Goal: Task Accomplishment & Management: Use online tool/utility

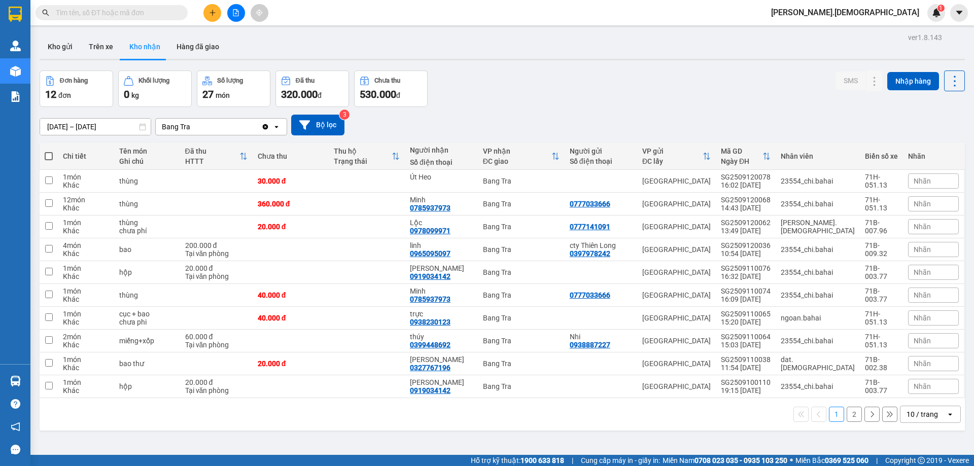
click at [928, 416] on div "10 / trang" at bounding box center [921, 414] width 31 height 10
click at [920, 393] on span "100 / trang" at bounding box center [918, 392] width 37 height 10
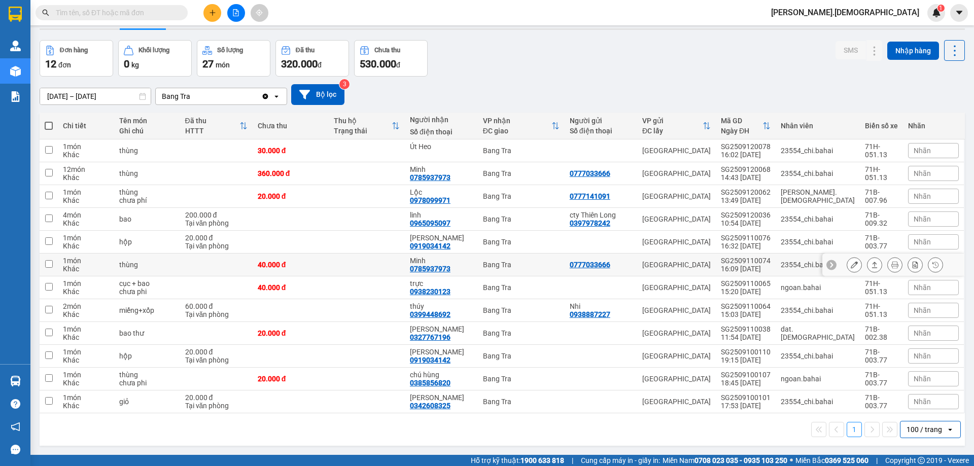
scroll to position [47, 0]
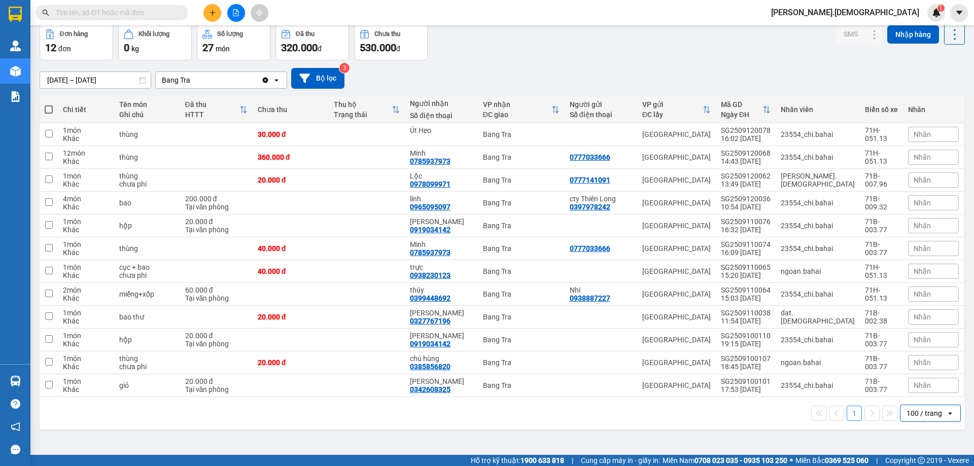
click at [135, 81] on input "[DATE] – [DATE]" at bounding box center [95, 80] width 111 height 16
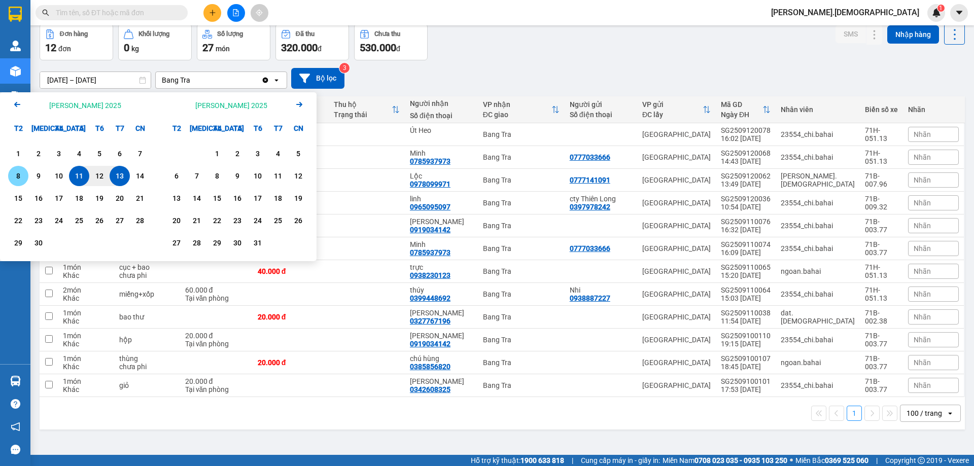
click at [27, 177] on div "8" at bounding box center [18, 176] width 20 height 20
click at [119, 166] on div "13" at bounding box center [120, 176] width 20 height 20
type input "[DATE] – [DATE]"
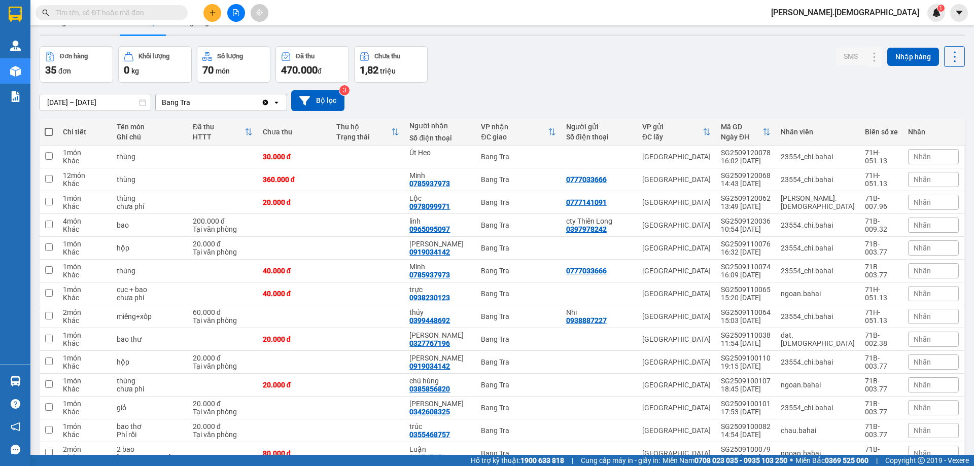
scroll to position [0, 0]
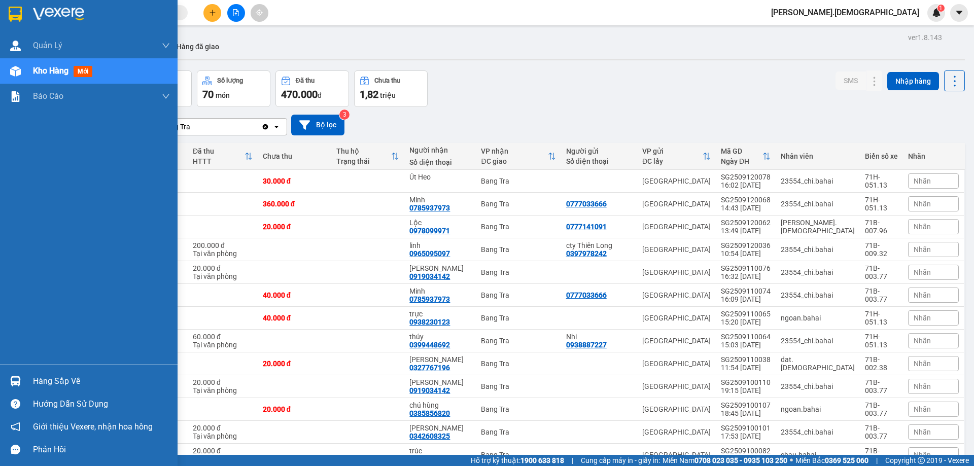
click at [28, 379] on div "Hàng sắp về" at bounding box center [89, 381] width 178 height 23
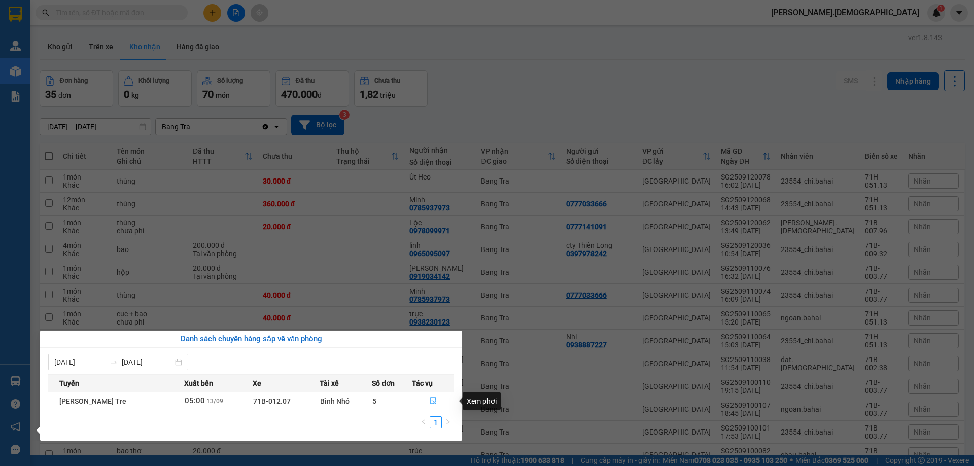
click at [432, 399] on icon "file-done" at bounding box center [433, 401] width 6 height 7
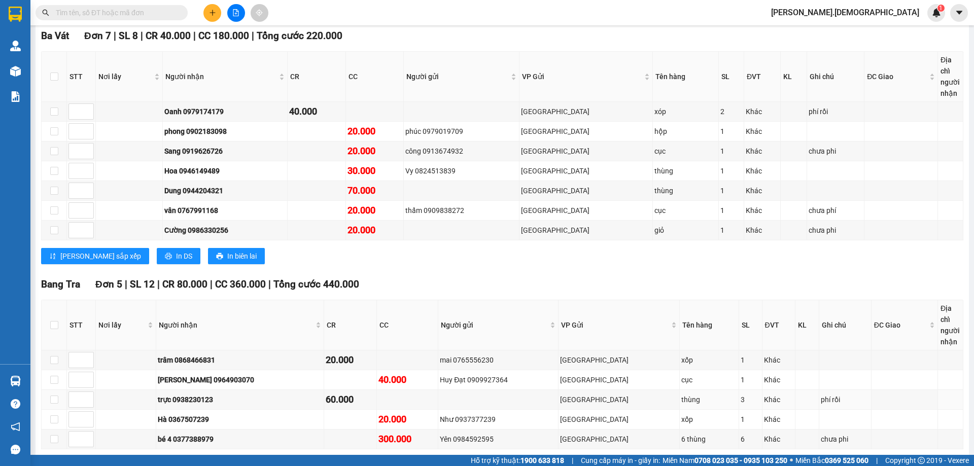
scroll to position [199, 0]
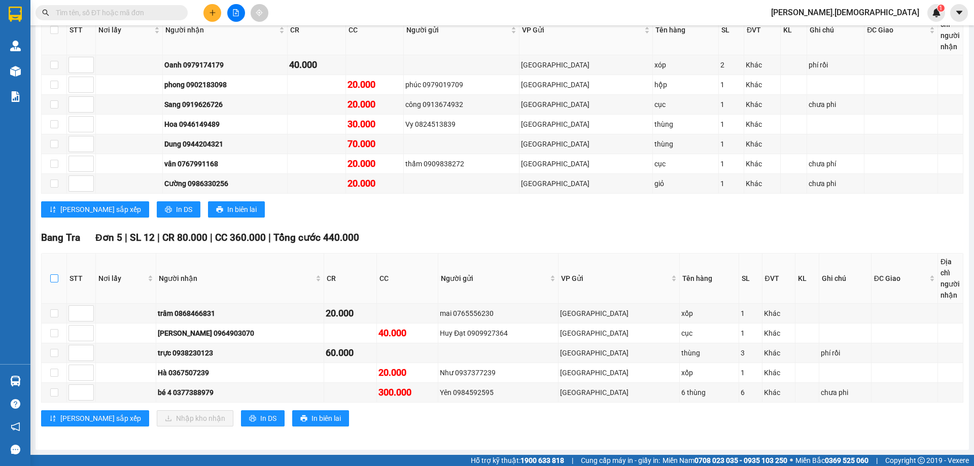
click at [53, 283] on label at bounding box center [54, 278] width 8 height 11
click at [53, 283] on input "checkbox" at bounding box center [54, 278] width 8 height 8
checkbox input "true"
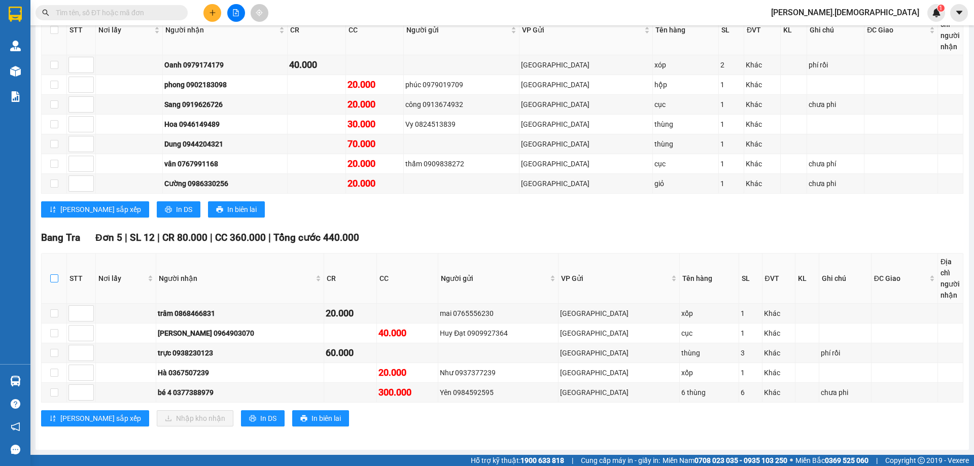
checkbox input "true"
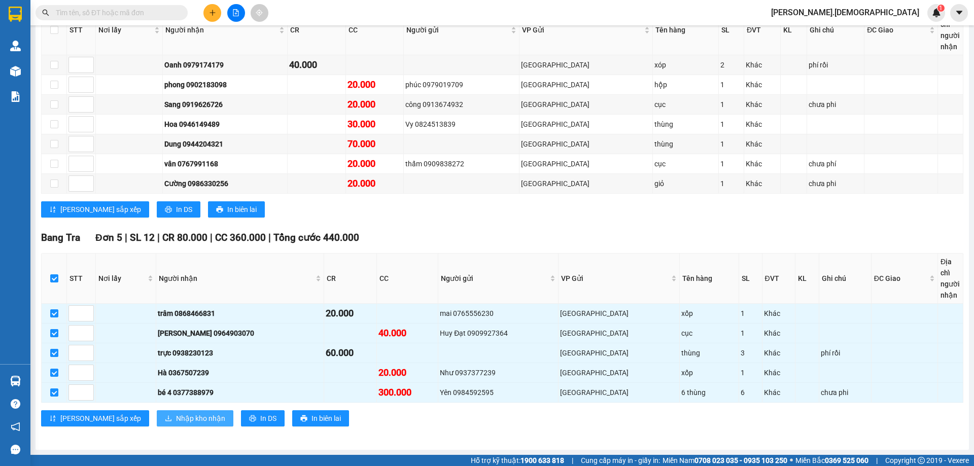
click at [176, 413] on span "Nhập kho nhận" at bounding box center [200, 418] width 49 height 11
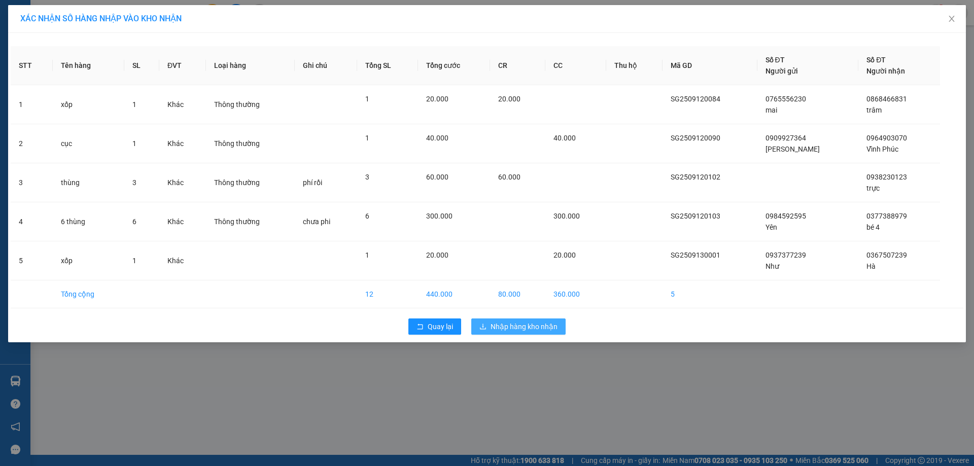
click at [528, 329] on span "Nhập hàng kho nhận" at bounding box center [523, 326] width 67 height 11
